Goal: Information Seeking & Learning: Learn about a topic

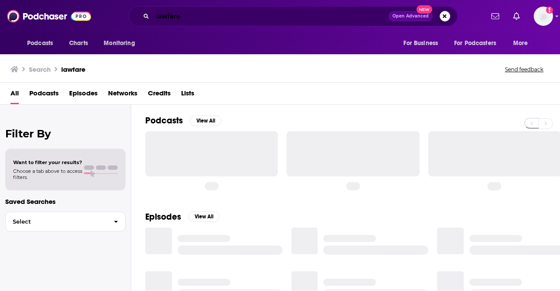
click at [266, 17] on input "lawfare" at bounding box center [271, 16] width 236 height 14
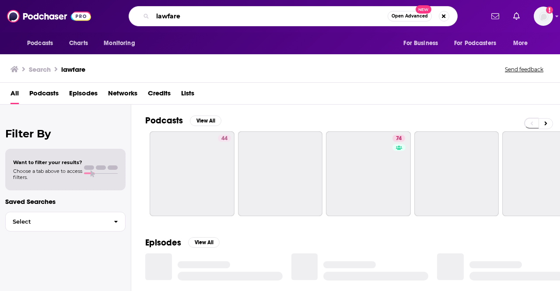
click at [266, 17] on input "lawfare" at bounding box center [270, 16] width 235 height 14
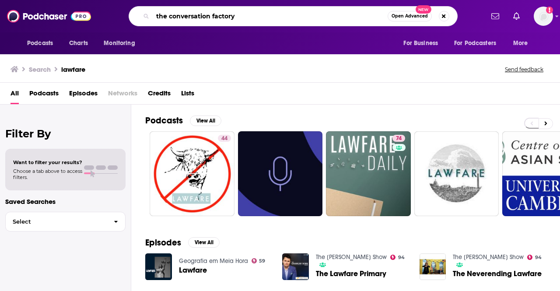
type input "the conversation factory"
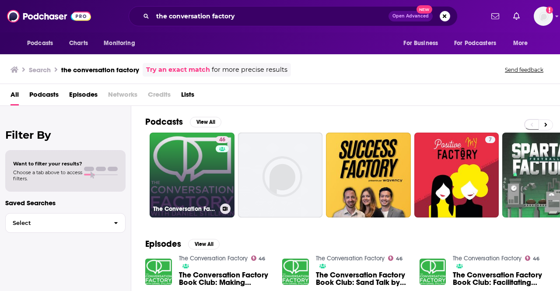
click at [192, 162] on link "46 The Conversation Factory" at bounding box center [192, 175] width 85 height 85
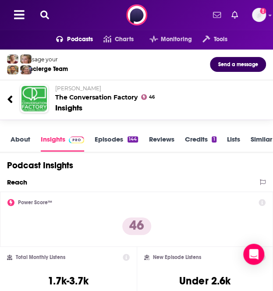
click at [46, 12] on icon at bounding box center [44, 15] width 9 height 9
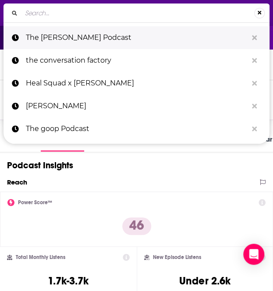
type input "WOMXN UP"
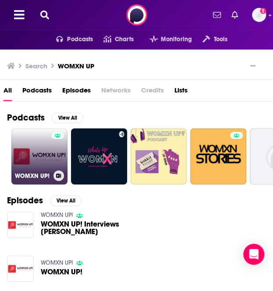
click at [39, 156] on link "WOMXN UP!" at bounding box center [39, 156] width 56 height 56
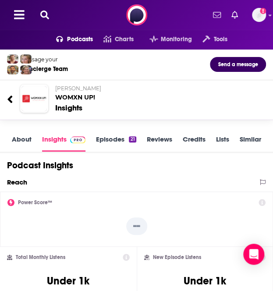
click at [49, 14] on button at bounding box center [45, 15] width 14 height 10
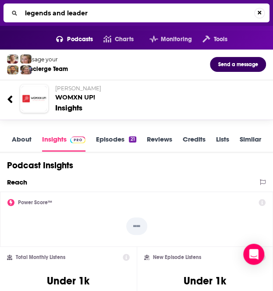
type input "legends and leaders"
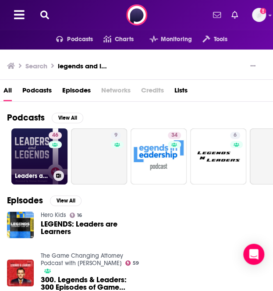
click at [39, 163] on link "46 Leaders and Legends" at bounding box center [39, 156] width 56 height 56
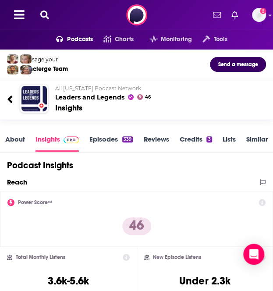
click at [8, 99] on icon at bounding box center [9, 98] width 5 height 7
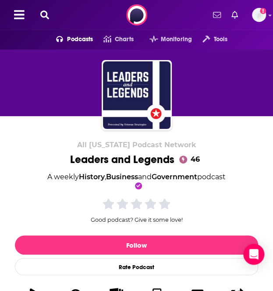
click at [50, 14] on button at bounding box center [45, 15] width 14 height 10
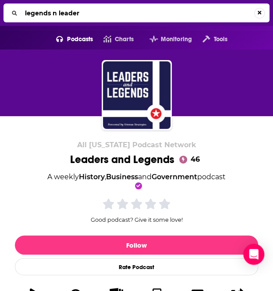
type input "legends n leaders"
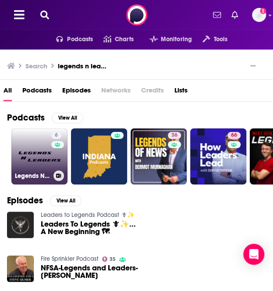
click at [25, 156] on link "6 Legends N Leaders" at bounding box center [39, 156] width 56 height 56
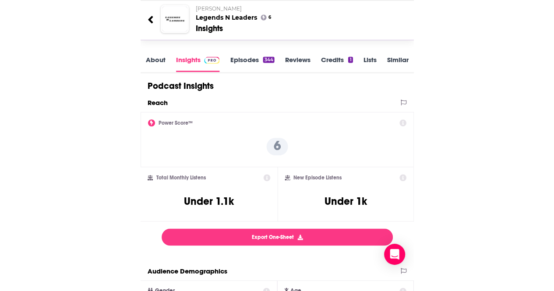
scroll to position [79, 0]
